Goal: Task Accomplishment & Management: Complete application form

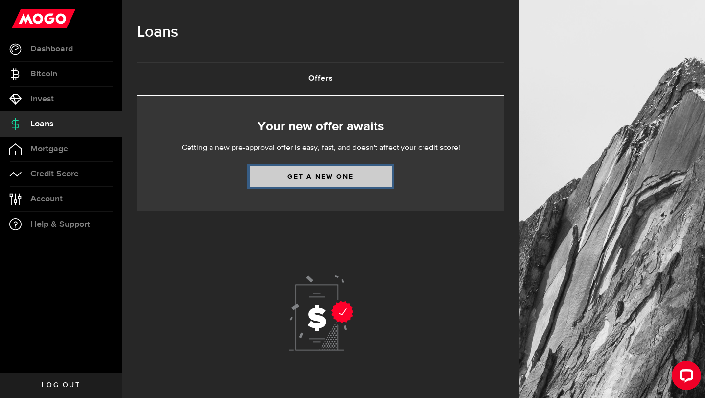
click at [314, 178] on link "Get a new one" at bounding box center [321, 176] width 142 height 21
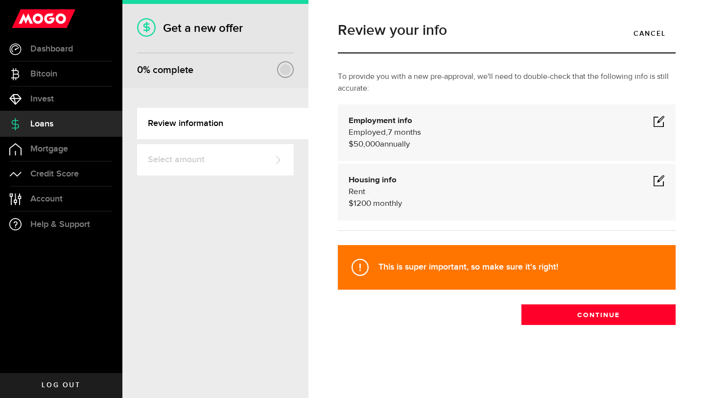
click at [657, 121] on span at bounding box center [659, 121] width 12 height 12
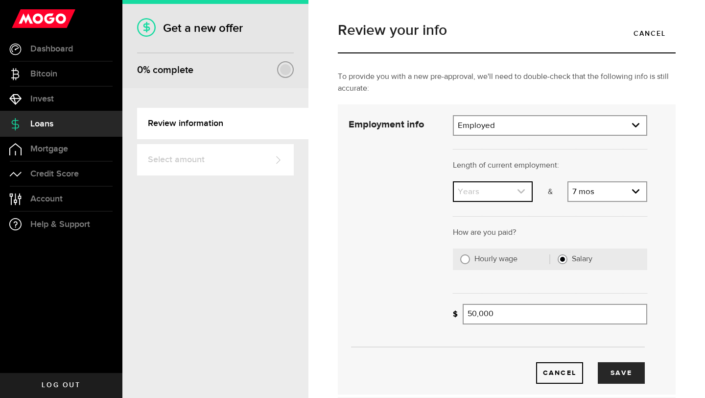
click at [513, 193] on link "expand select" at bounding box center [493, 191] width 78 height 19
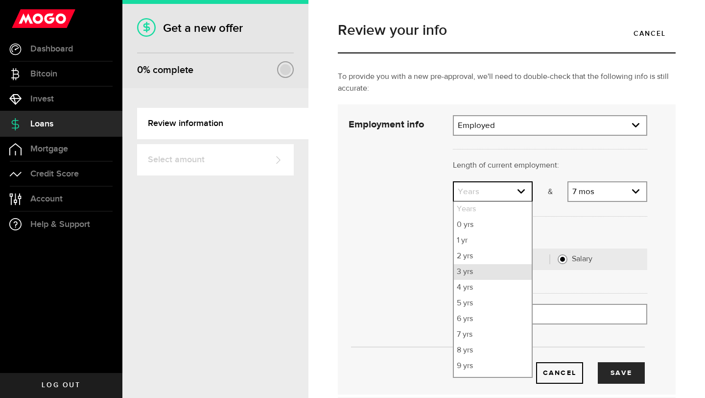
click at [479, 269] on li "3 yrs" at bounding box center [493, 272] width 78 height 16
select select "3"
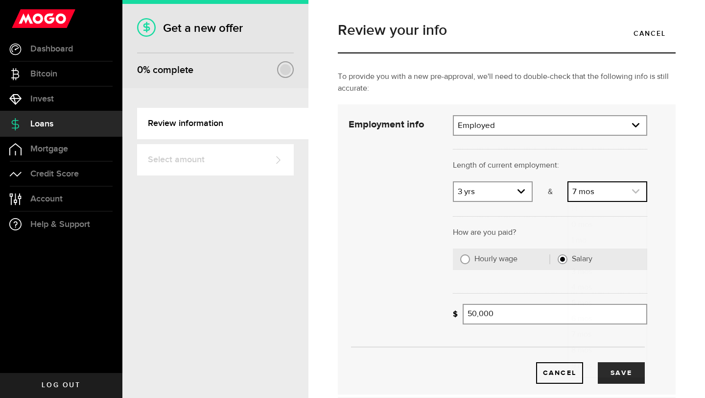
click at [585, 194] on link "expand select" at bounding box center [608, 191] width 78 height 19
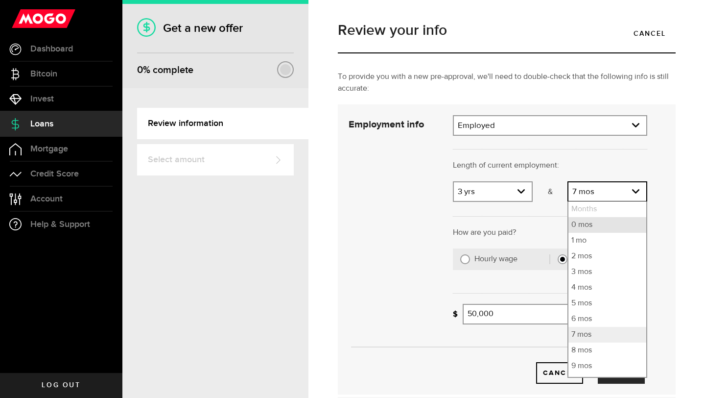
click at [586, 224] on li "0 mos" at bounding box center [608, 225] width 78 height 16
select select "0"
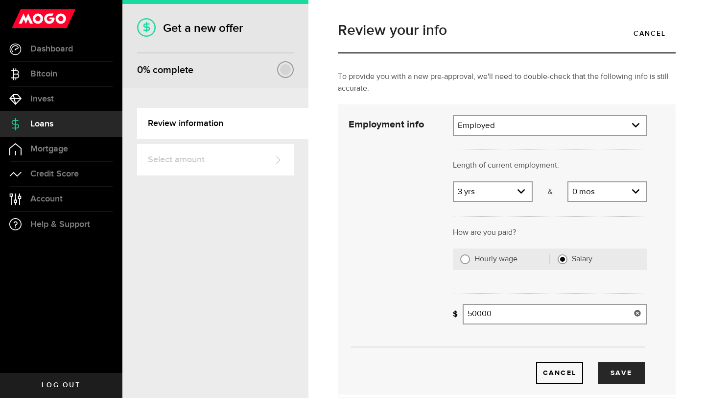
click at [503, 308] on input "50000" at bounding box center [555, 314] width 185 height 21
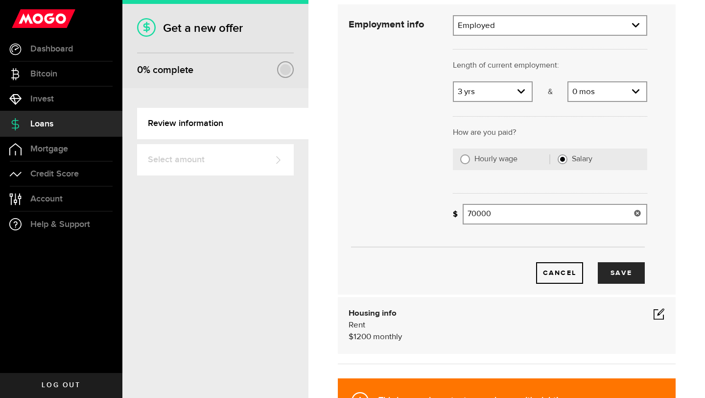
scroll to position [101, 0]
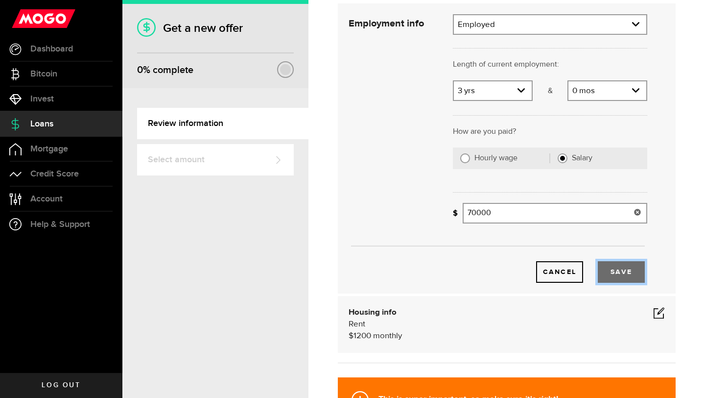
type input "70,000"
click at [619, 274] on button "Save" at bounding box center [621, 272] width 47 height 22
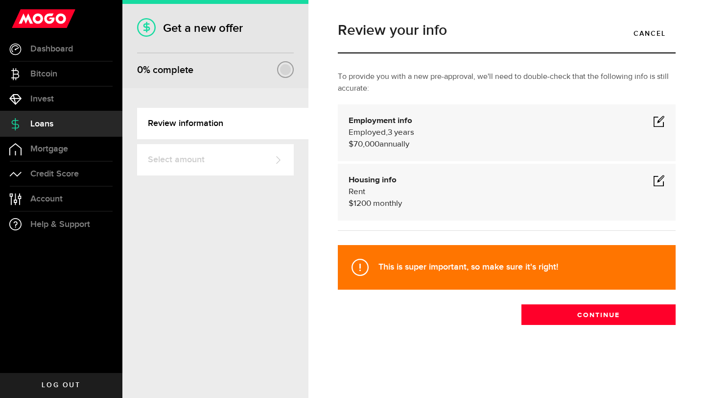
scroll to position [0, 0]
click at [659, 188] on div "Housing info Rent $ 1200 monthly" at bounding box center [507, 191] width 316 height 35
click at [659, 179] on span at bounding box center [659, 180] width 12 height 12
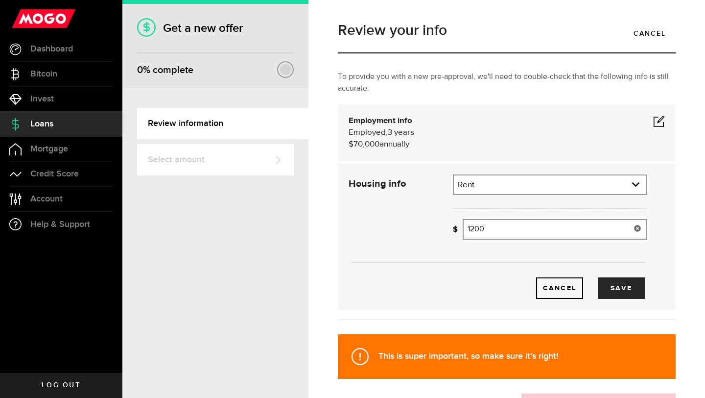
click at [568, 223] on input "1200" at bounding box center [555, 229] width 185 height 21
type input "1,750"
click at [637, 279] on button "Save" at bounding box center [621, 288] width 47 height 22
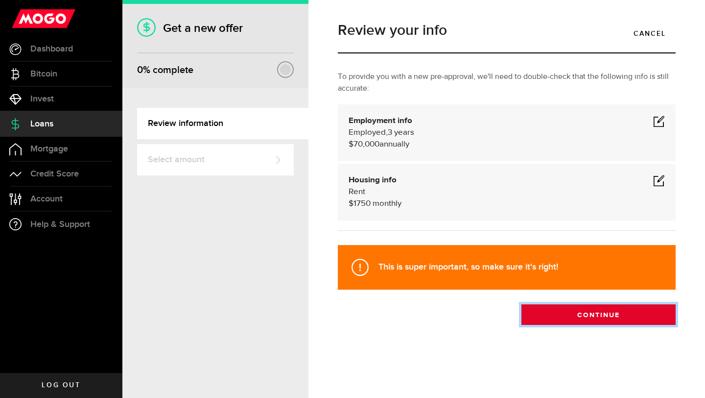
click at [605, 313] on button "Continue" at bounding box center [599, 314] width 154 height 21
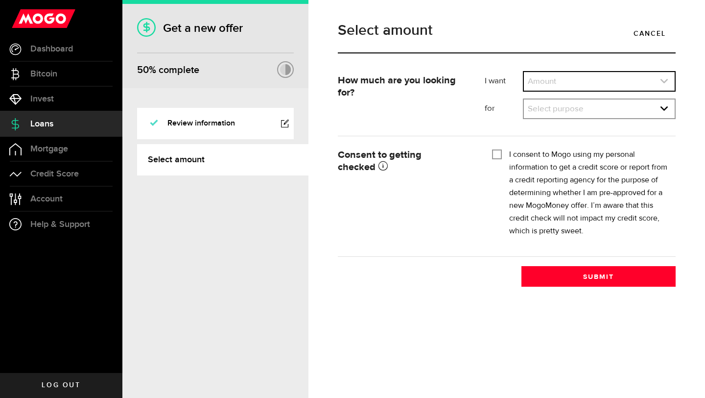
click at [531, 79] on link "expand select" at bounding box center [599, 81] width 151 height 19
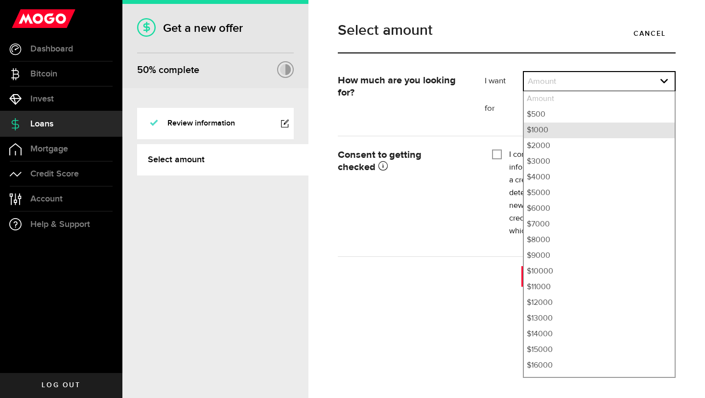
click at [542, 131] on li "$1000" at bounding box center [599, 130] width 151 height 16
select select "1000"
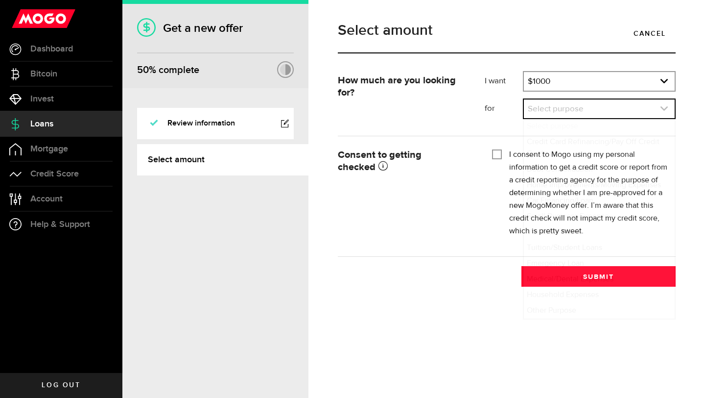
click at [545, 115] on link "expand select" at bounding box center [599, 108] width 151 height 19
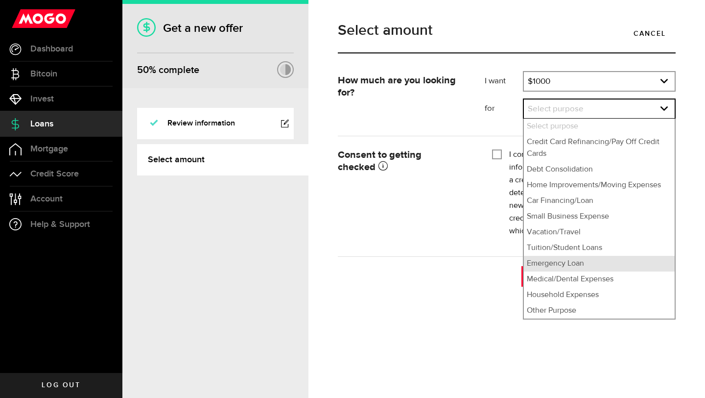
click at [561, 263] on li "Emergency Loan" at bounding box center [599, 264] width 151 height 16
select select "Emergency Loan"
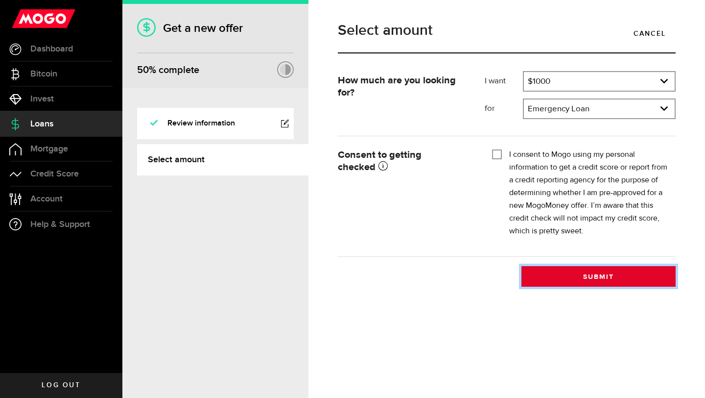
click at [587, 278] on button "Submit" at bounding box center [599, 276] width 154 height 21
